Goal: Information Seeking & Learning: Learn about a topic

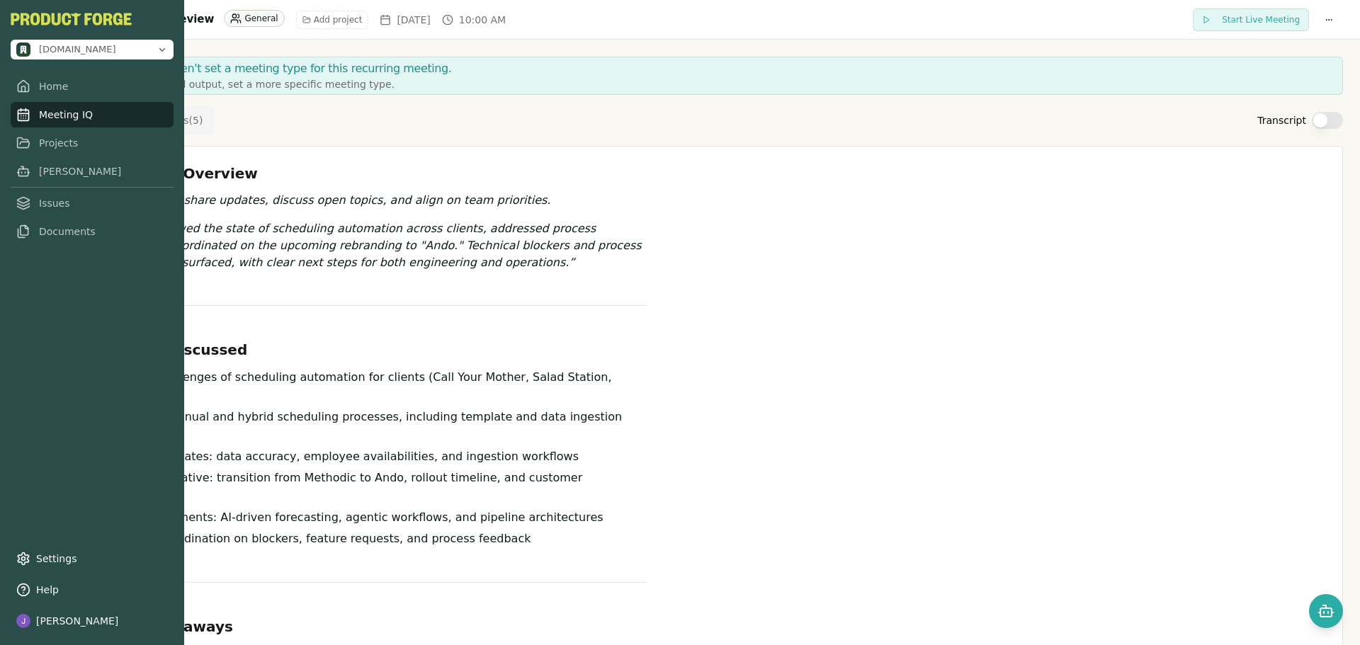
click at [69, 121] on link "Meeting IQ" at bounding box center [92, 115] width 163 height 26
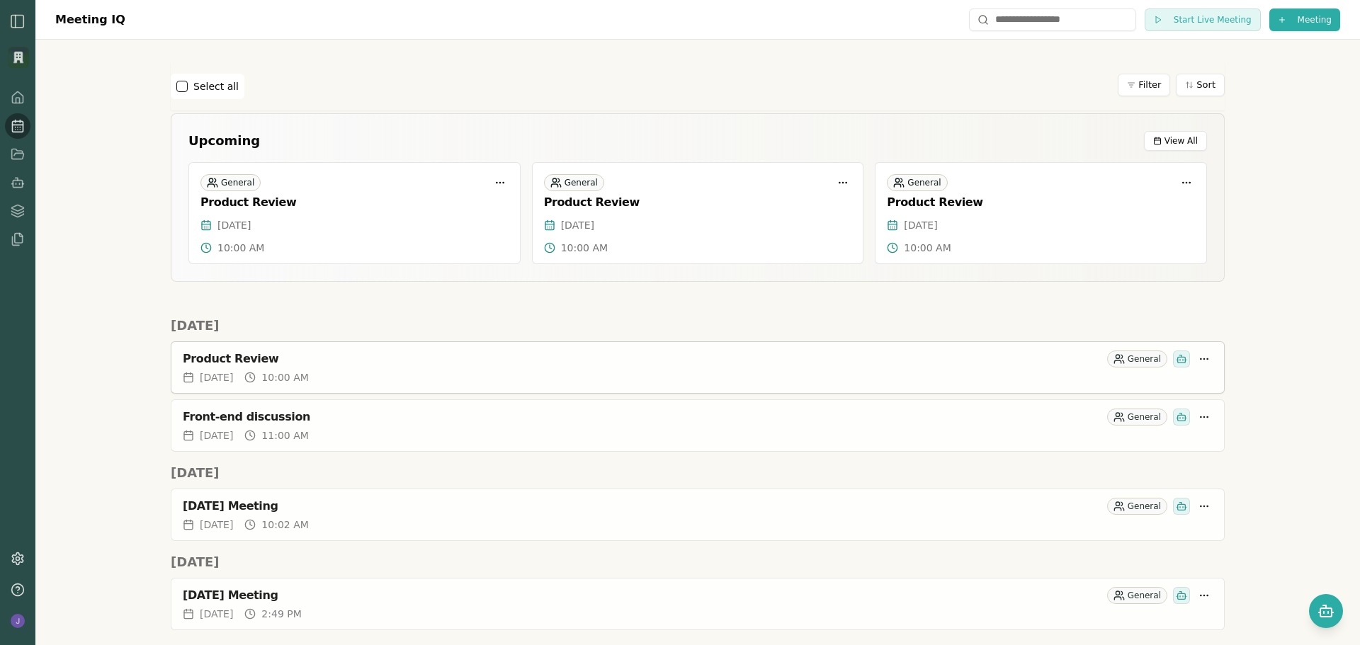
click at [401, 375] on div "[DATE] 10:00 AM" at bounding box center [698, 378] width 1030 height 14
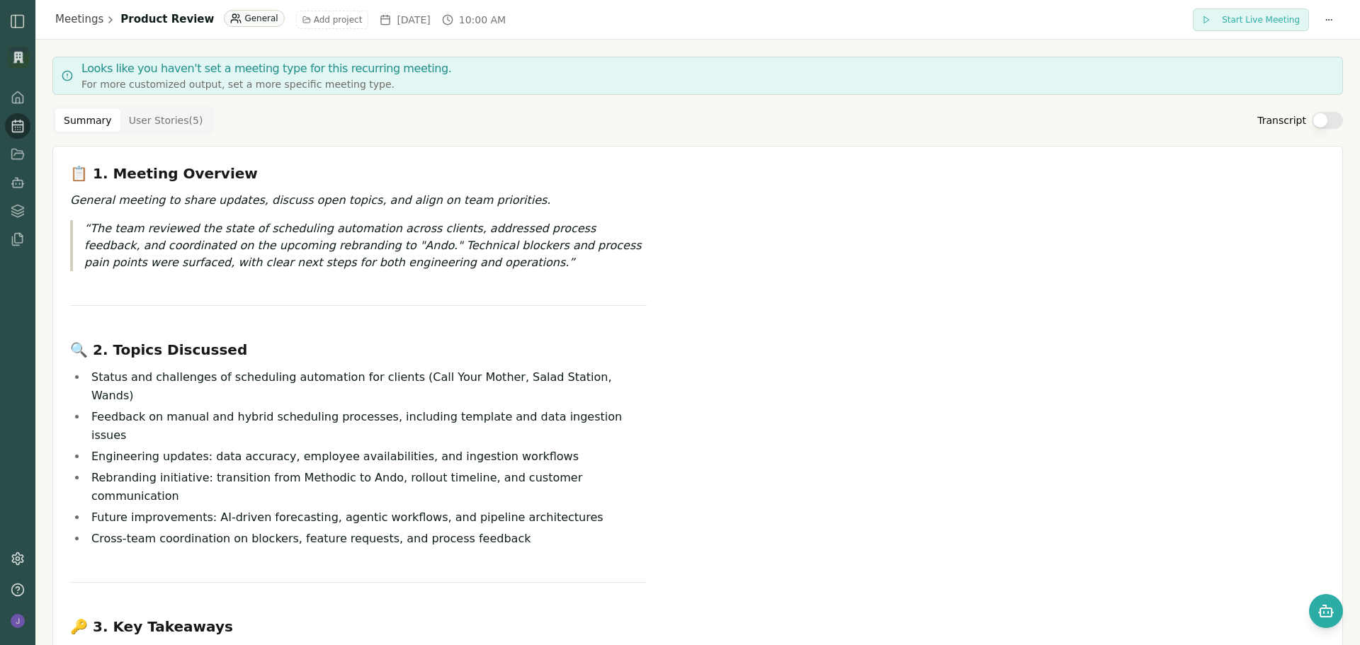
click at [1321, 125] on button "Transcript" at bounding box center [1327, 120] width 31 height 17
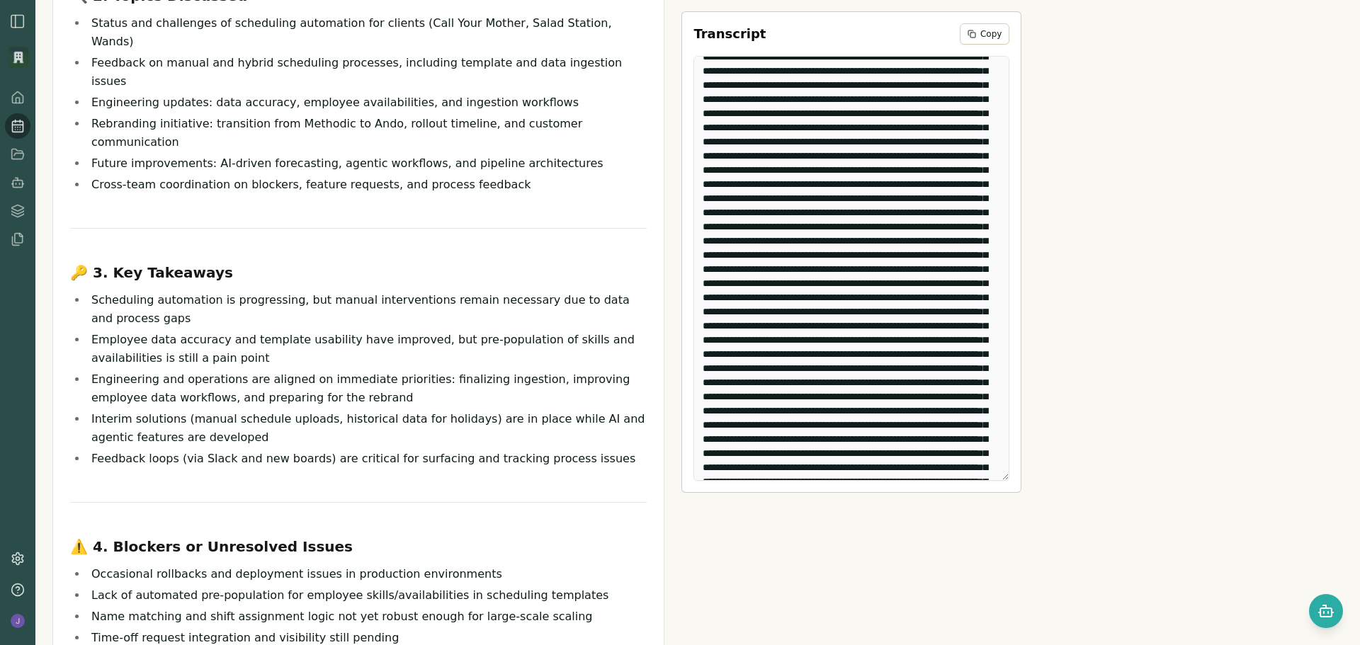
scroll to position [1559, 0]
click at [1010, 271] on div "📋 1. Meeting Overview General meeting to share updates, discuss open topics, an…" at bounding box center [697, 508] width 1291 height 1433
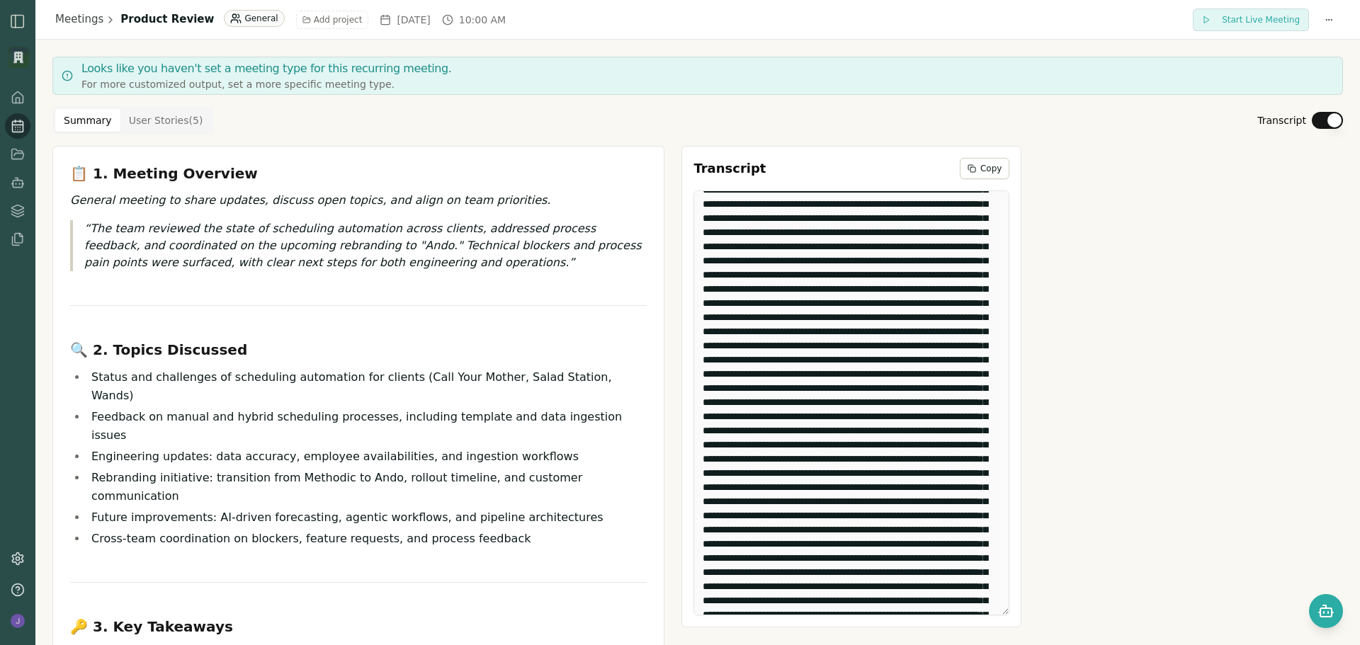
click at [1312, 121] on button "Transcript" at bounding box center [1327, 120] width 31 height 17
